Goal: Information Seeking & Learning: Learn about a topic

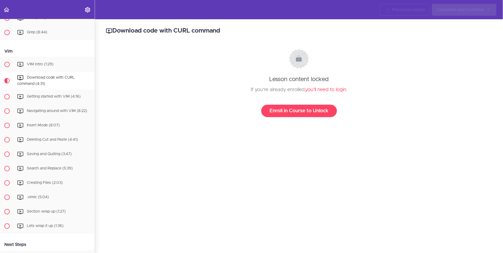
scroll to position [384, 0]
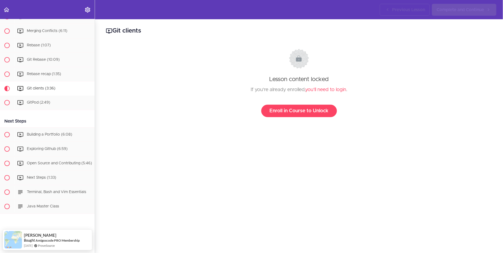
scroll to position [393, 0]
click at [35, 86] on span "Git clients (3:36)" at bounding box center [41, 88] width 28 height 4
click at [327, 90] on link "you'll need to login" at bounding box center [325, 89] width 41 height 5
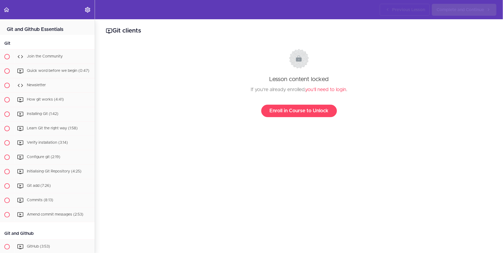
scroll to position [398, 0]
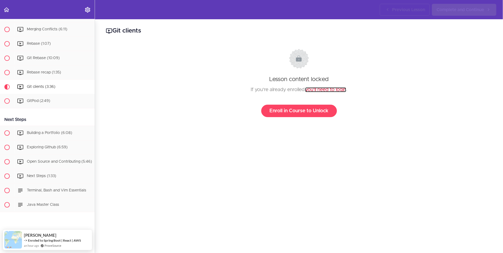
click at [323, 89] on link "you'll need to login" at bounding box center [325, 89] width 41 height 5
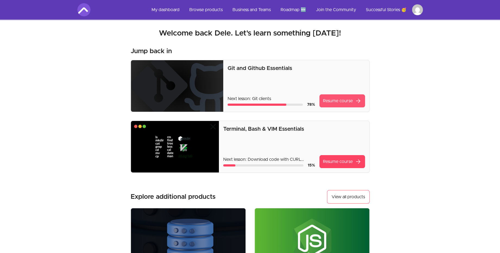
click at [334, 103] on link "Resume course arrow_forward" at bounding box center [342, 100] width 46 height 13
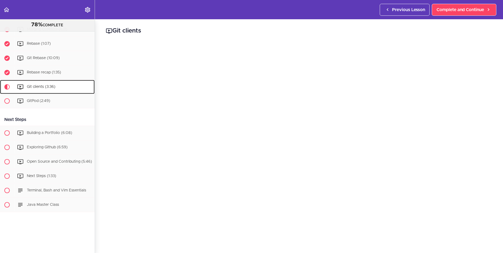
click at [38, 85] on span "Git clients (3:36)" at bounding box center [41, 87] width 28 height 4
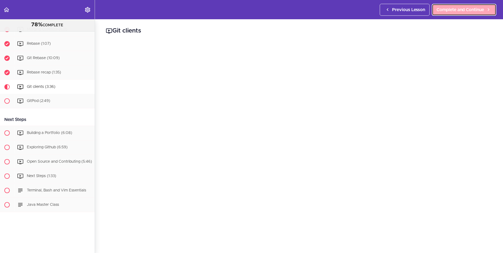
click at [468, 10] on span "Complete and Continue" at bounding box center [461, 10] width 48 height 7
click at [447, 13] on link "Complete and Continue" at bounding box center [464, 10] width 65 height 12
